Goal: Navigation & Orientation: Find specific page/section

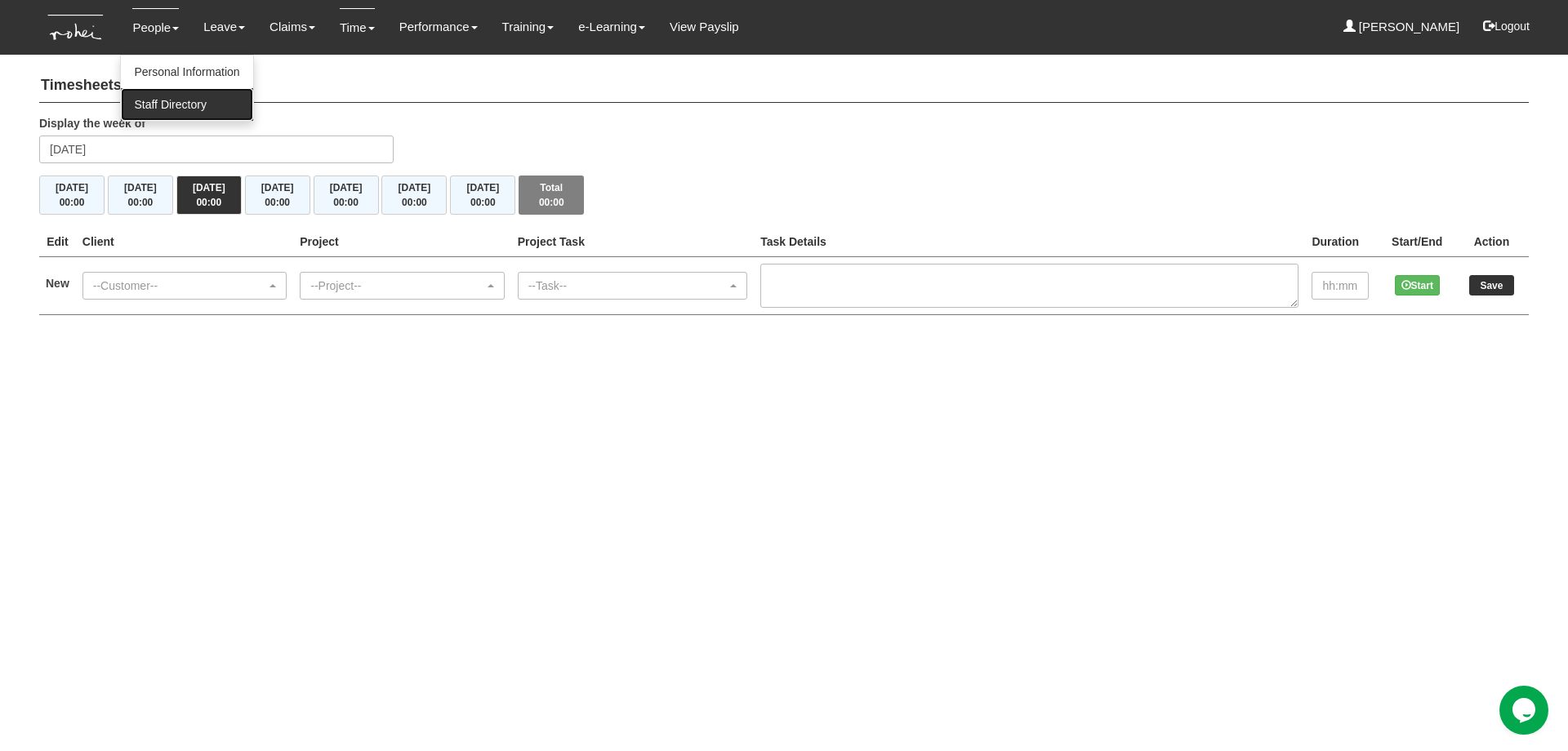
click at [162, 96] on link "Staff Directory" at bounding box center [187, 104] width 132 height 33
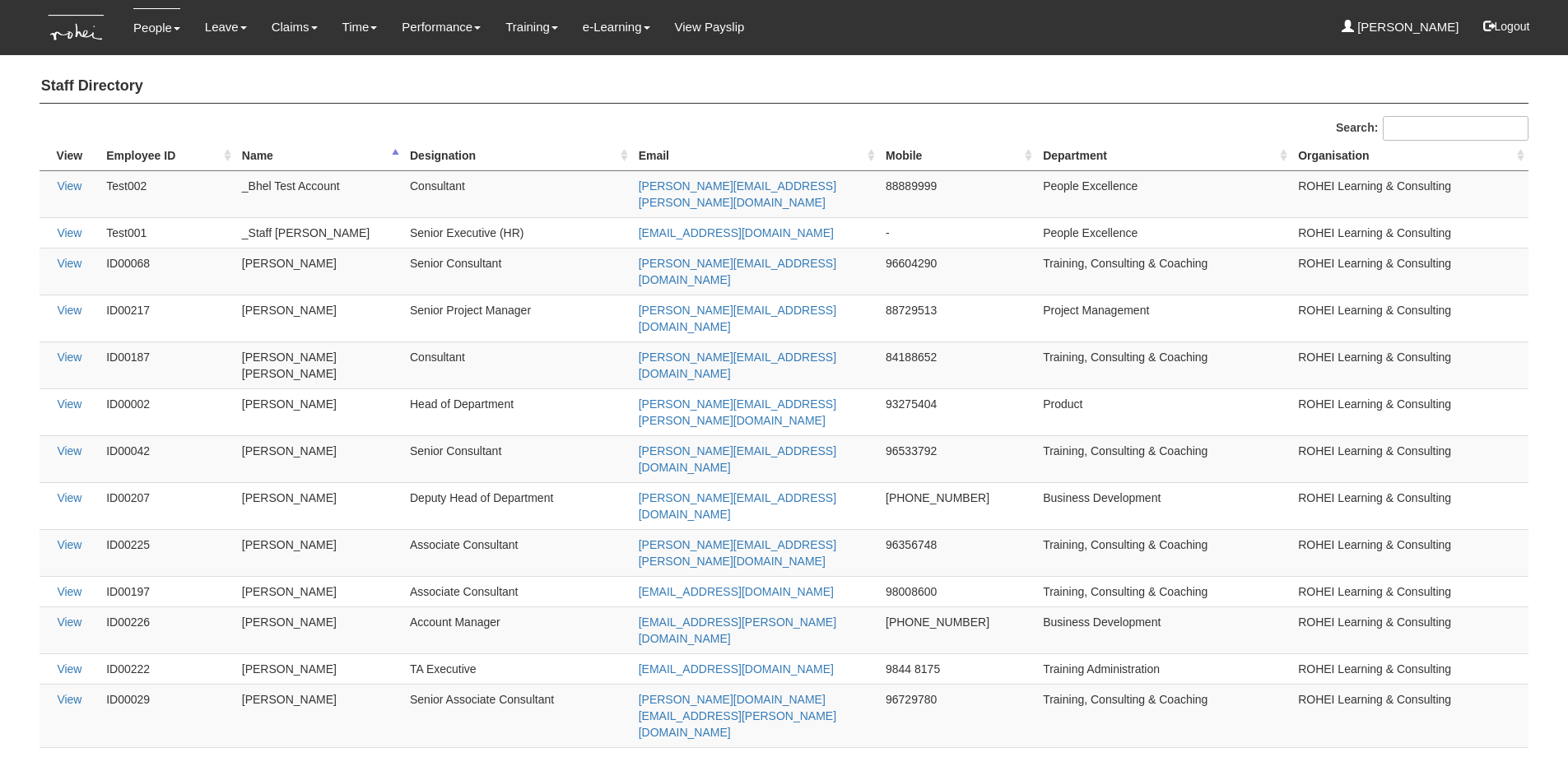
select select "50"
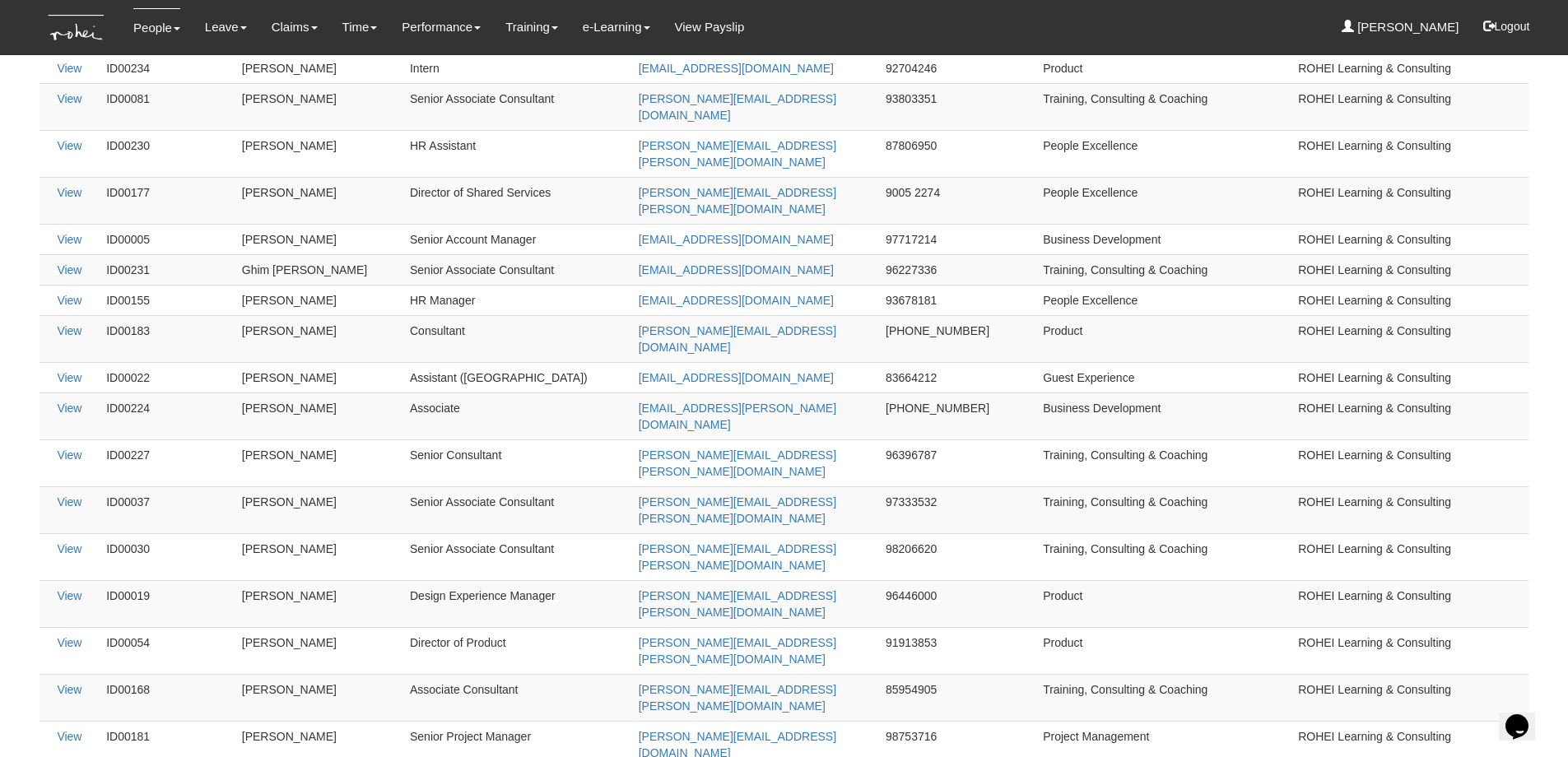
scroll to position [1024, 0]
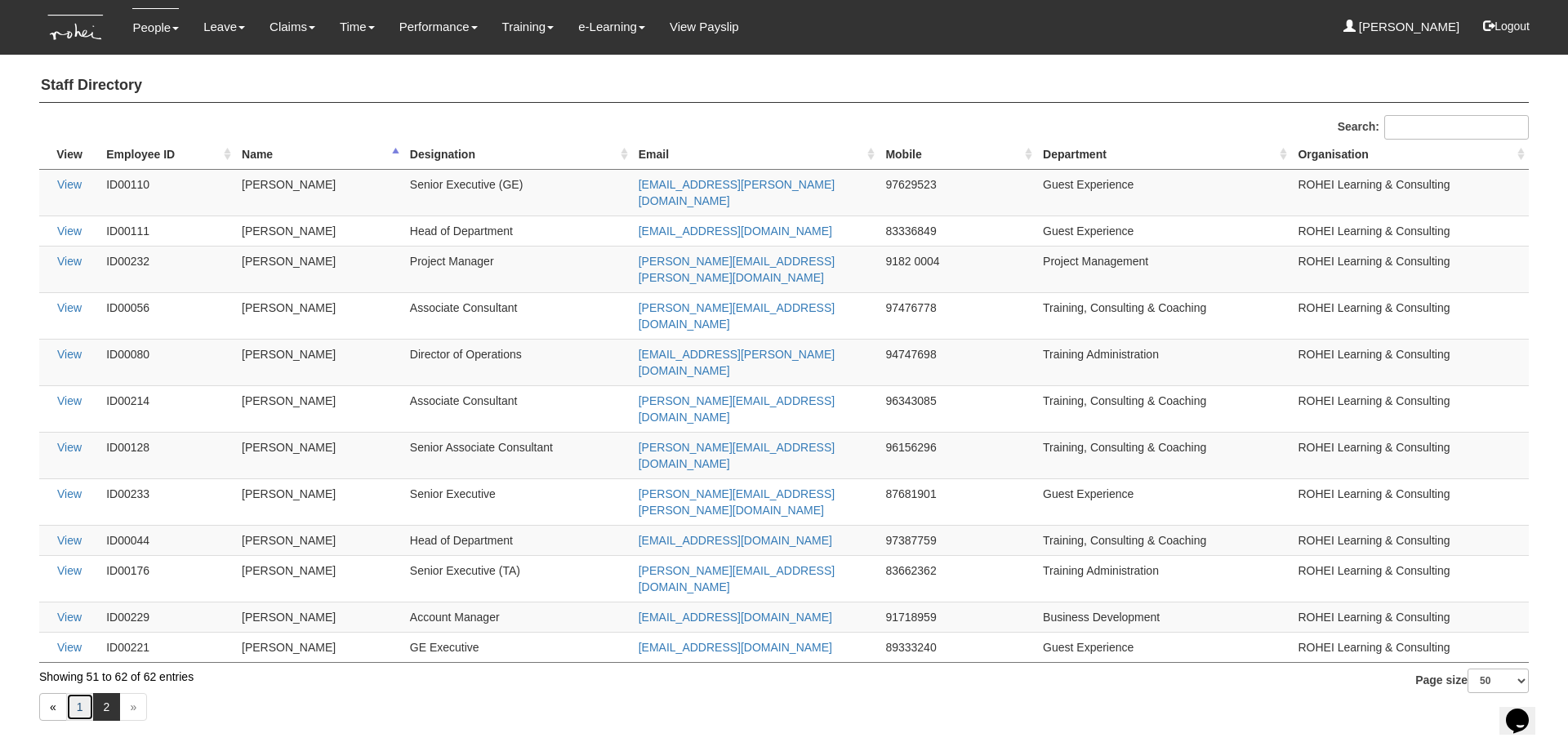
click at [81, 693] on link "1" at bounding box center [80, 707] width 28 height 28
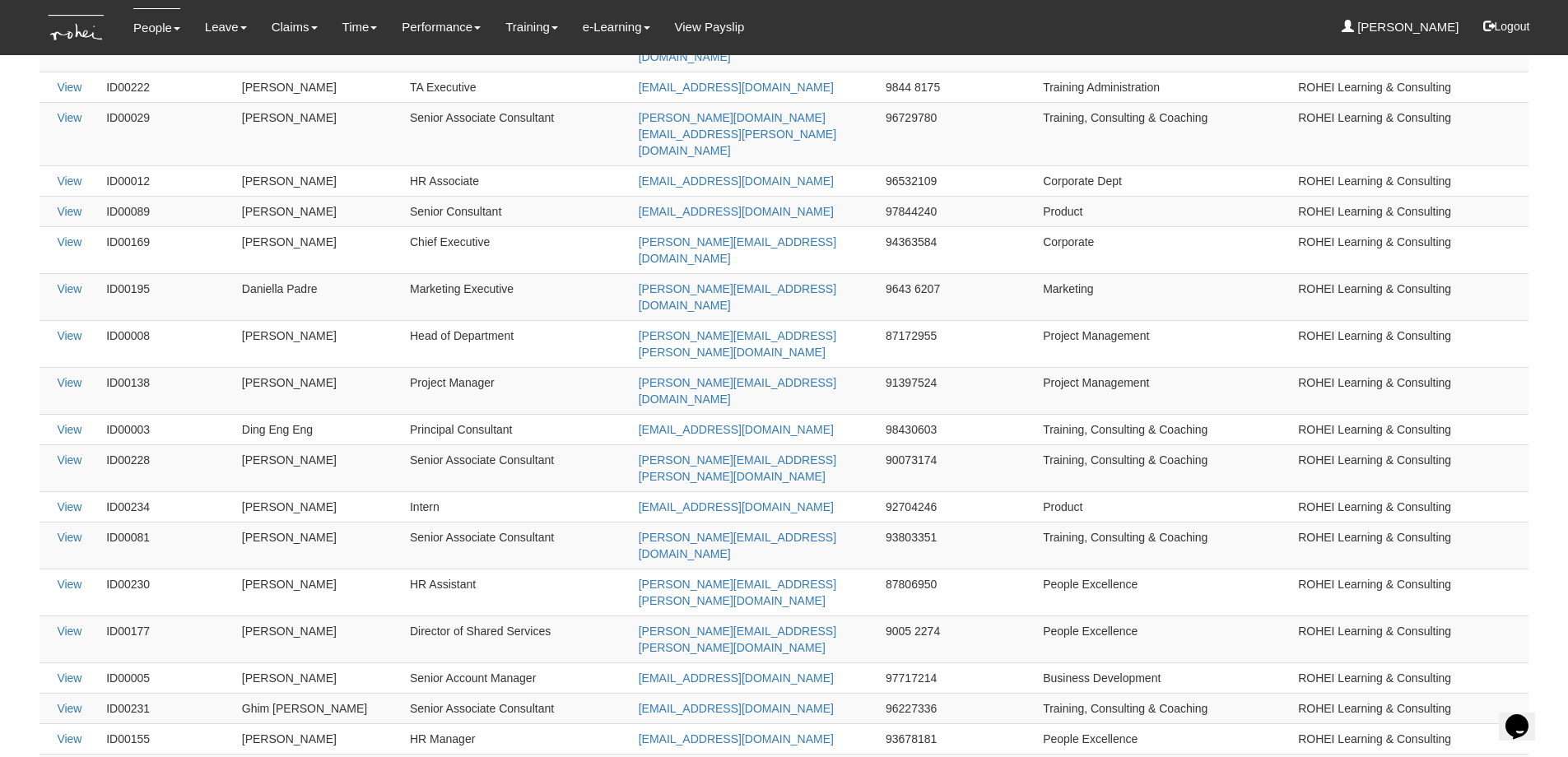
scroll to position [580, 0]
